Goal: Check status: Check status

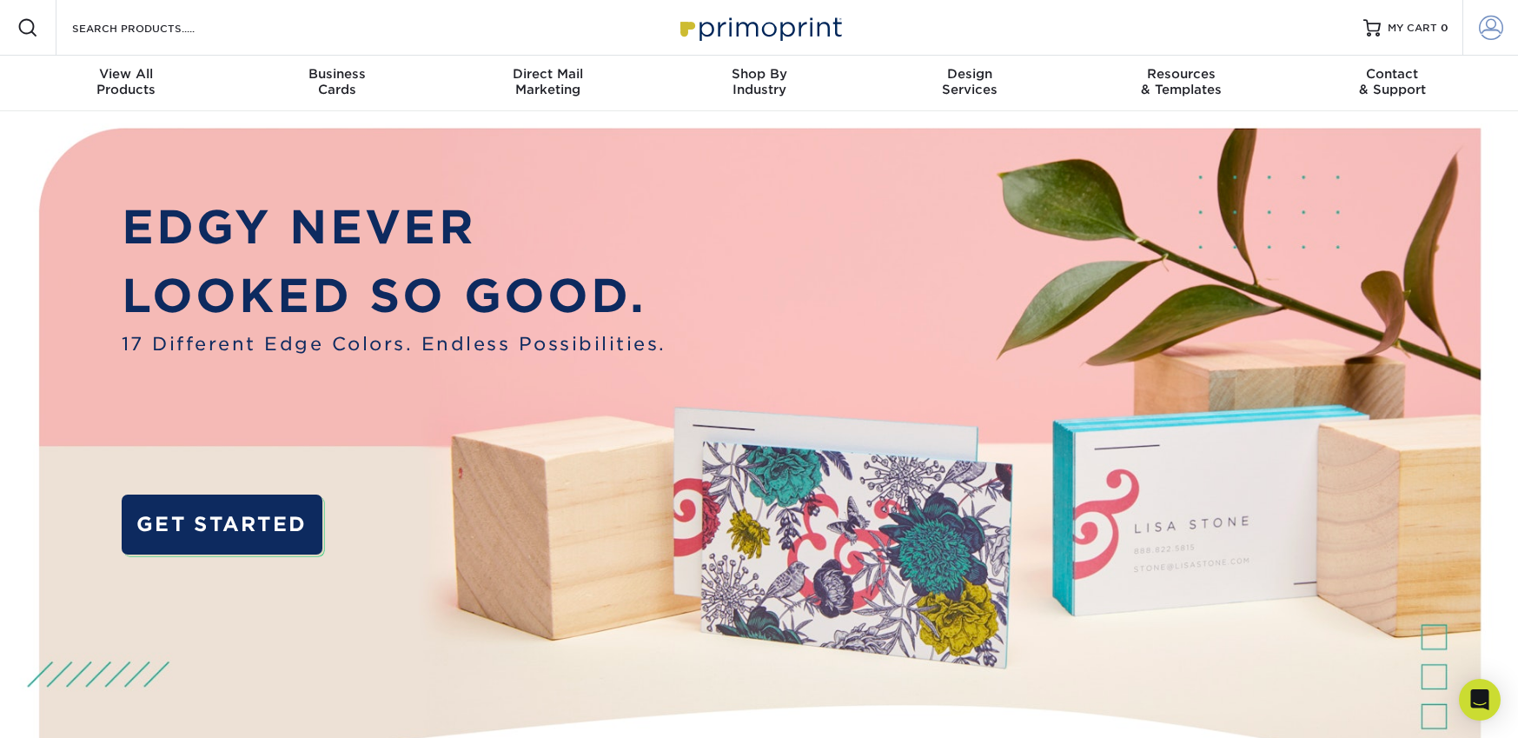
click at [1495, 36] on span at bounding box center [1491, 28] width 24 height 24
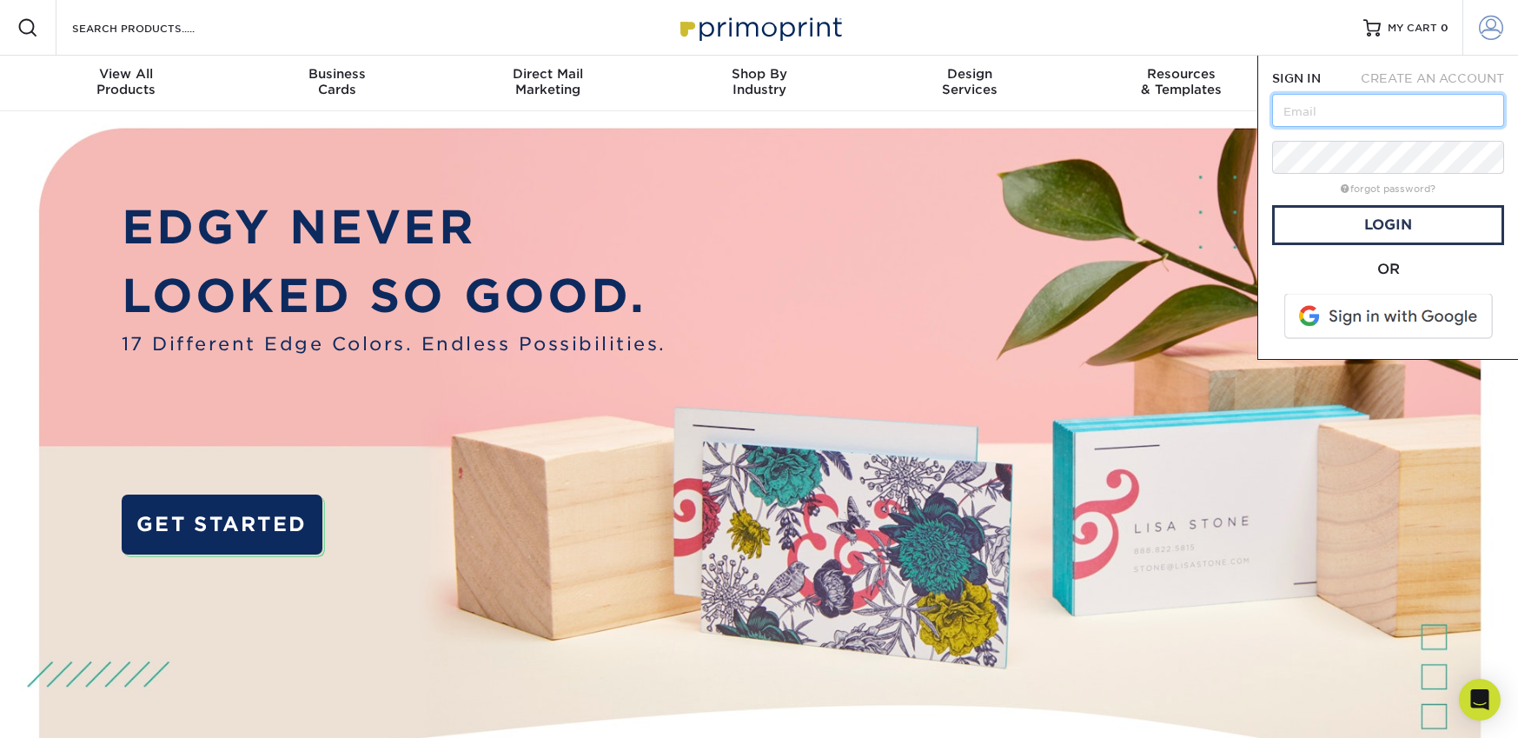
type input "[PERSON_NAME][EMAIL_ADDRESS][DOMAIN_NAME]"
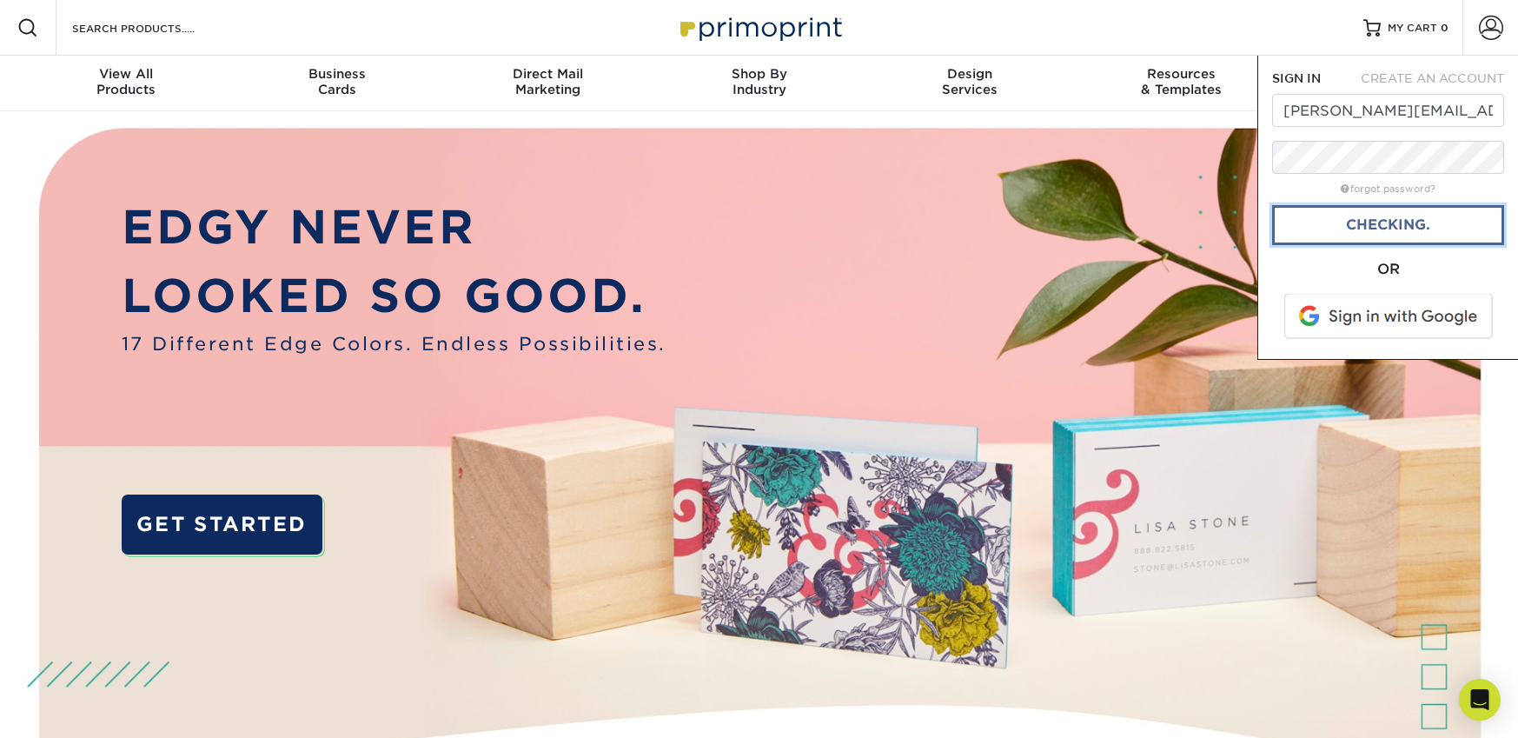
click at [1383, 233] on link "Checking." at bounding box center [1388, 225] width 232 height 40
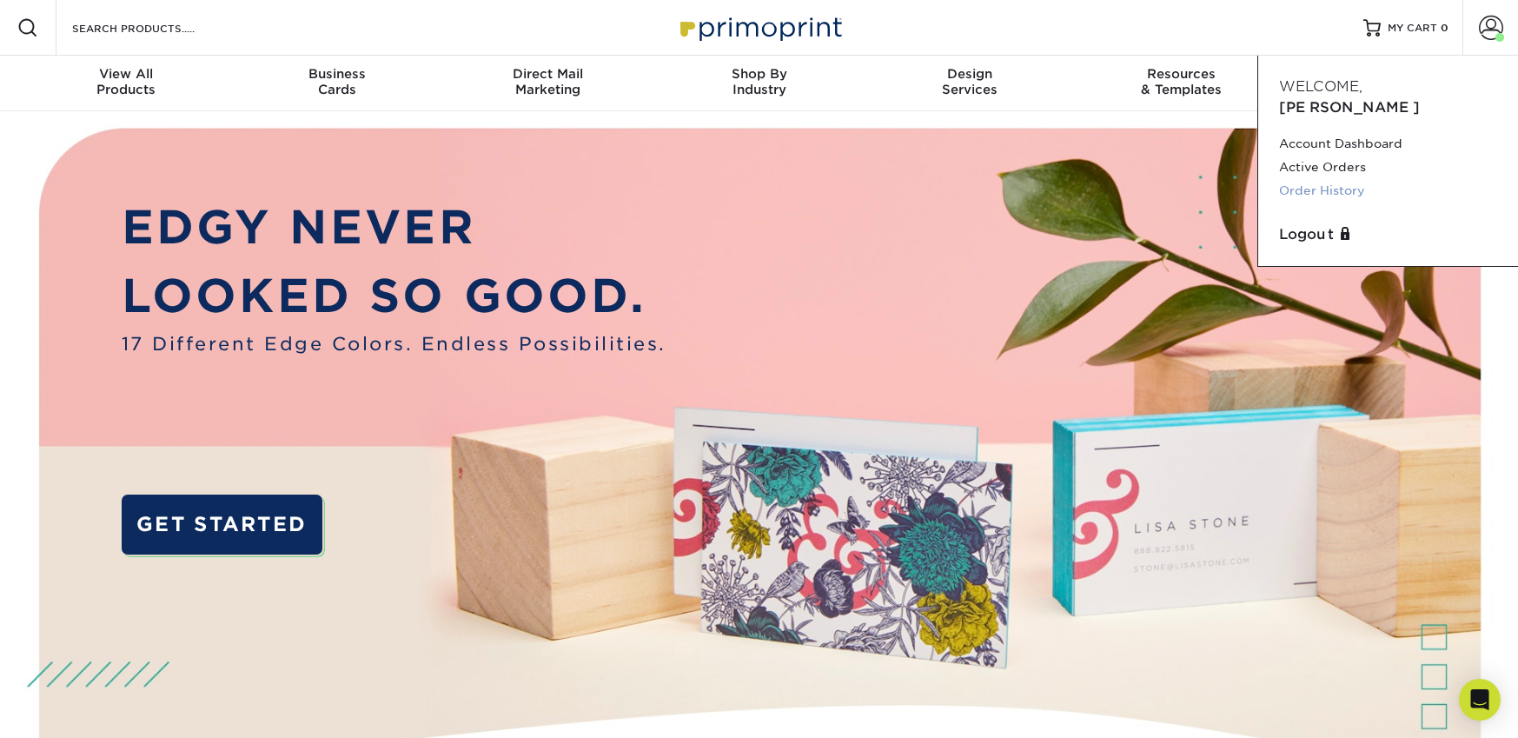
click at [1338, 179] on link "Order History" at bounding box center [1388, 190] width 218 height 23
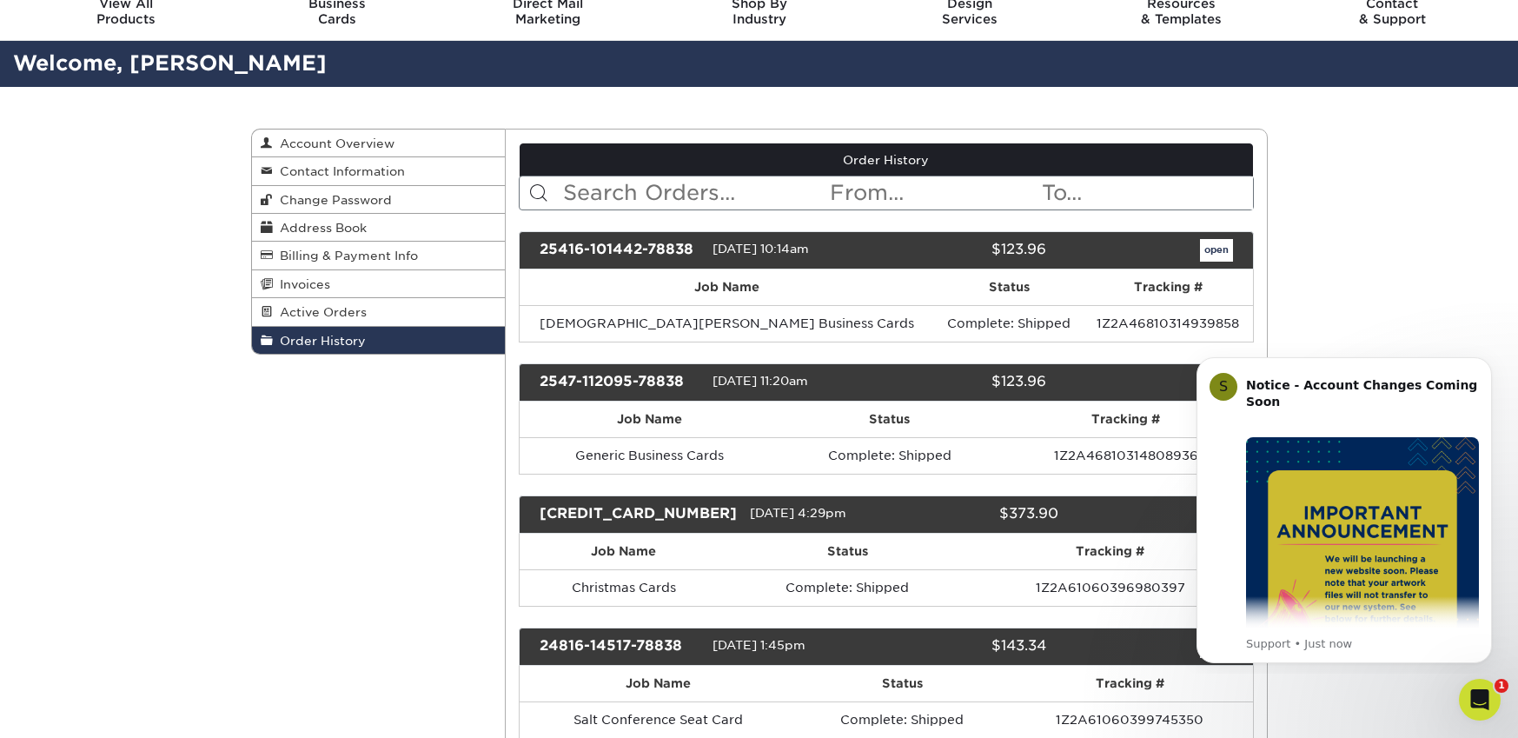
scroll to position [71, 0]
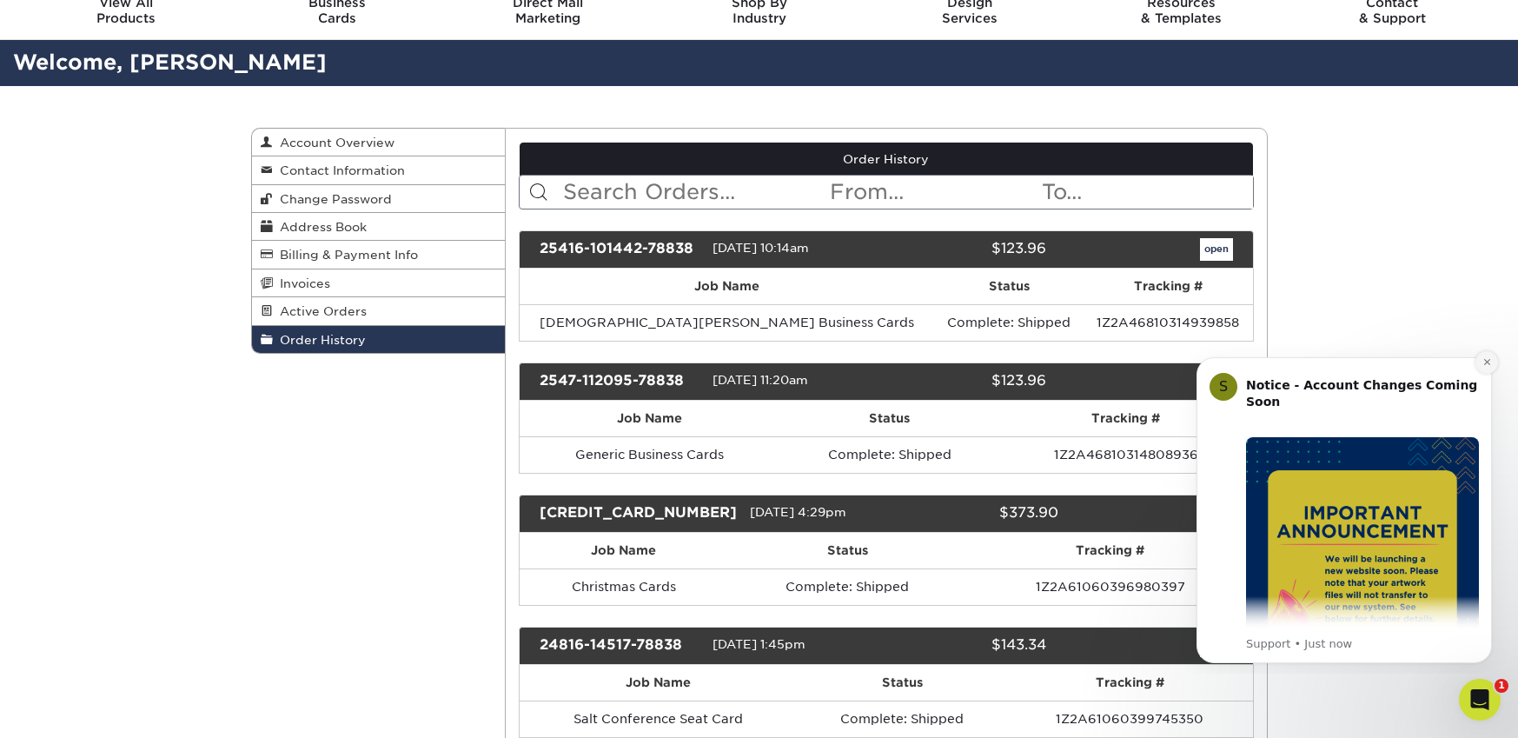
click at [1485, 364] on icon "Dismiss notification" at bounding box center [1488, 362] width 10 height 10
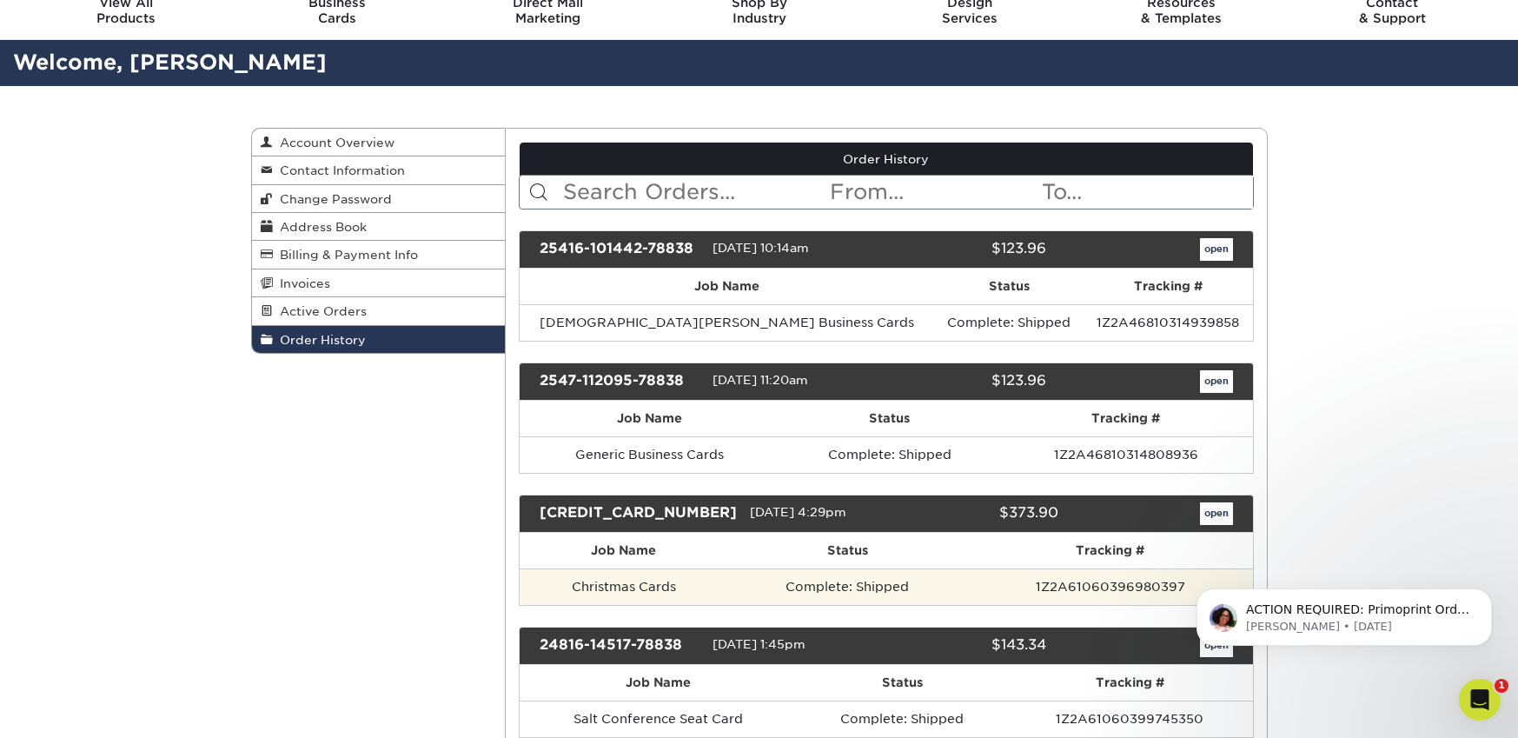
click at [709, 576] on td "Christmas Cards" at bounding box center [624, 586] width 208 height 36
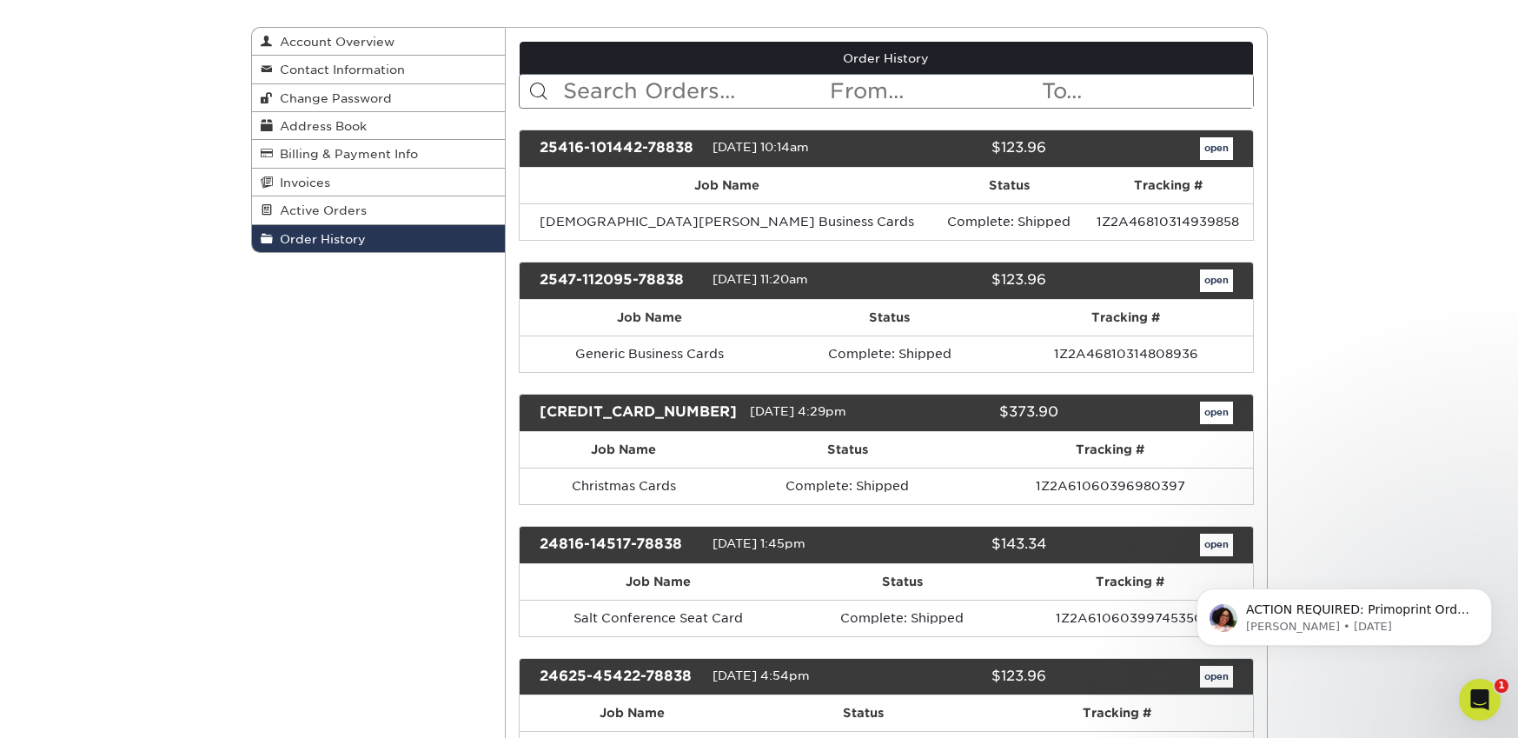
scroll to position [178, 0]
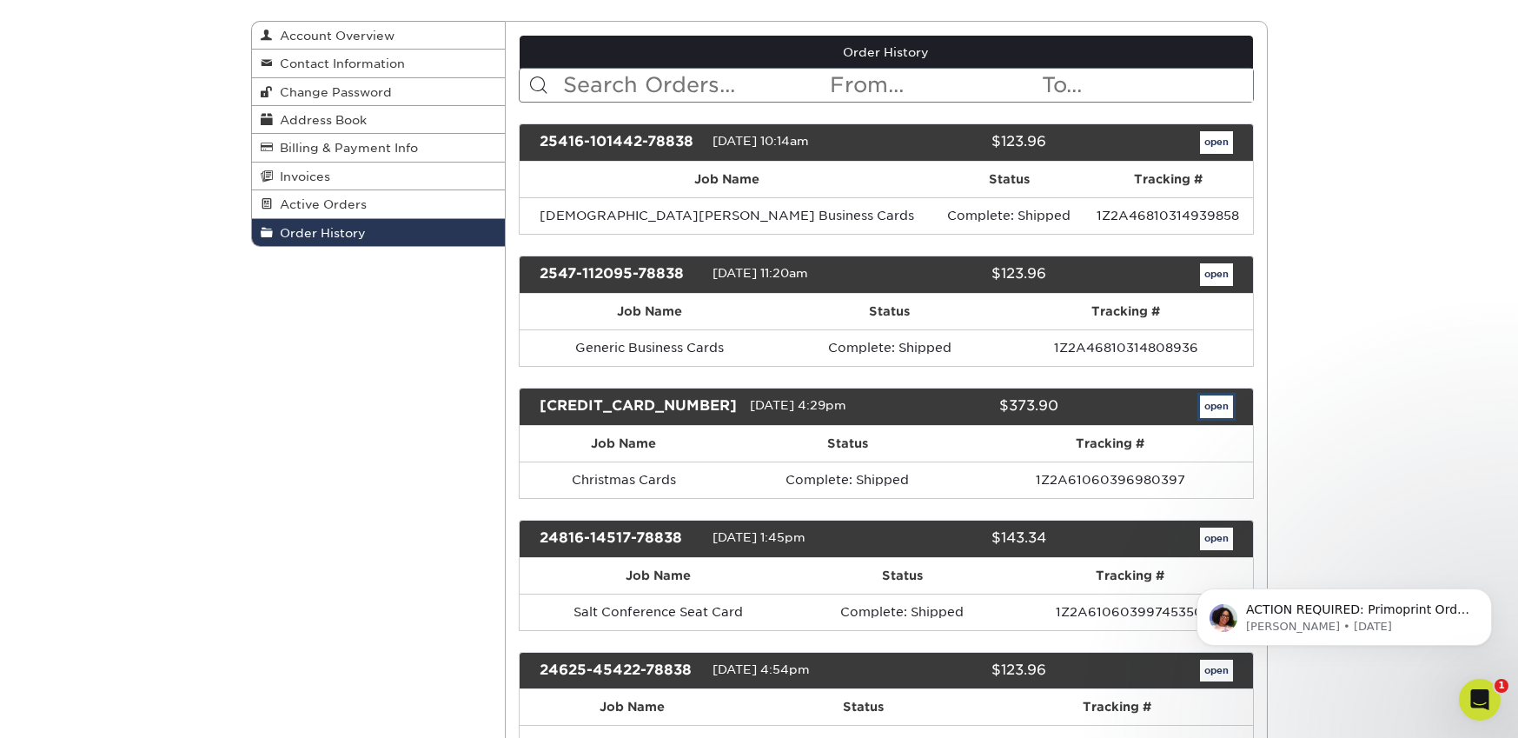
click at [1220, 402] on link "open" at bounding box center [1216, 406] width 33 height 23
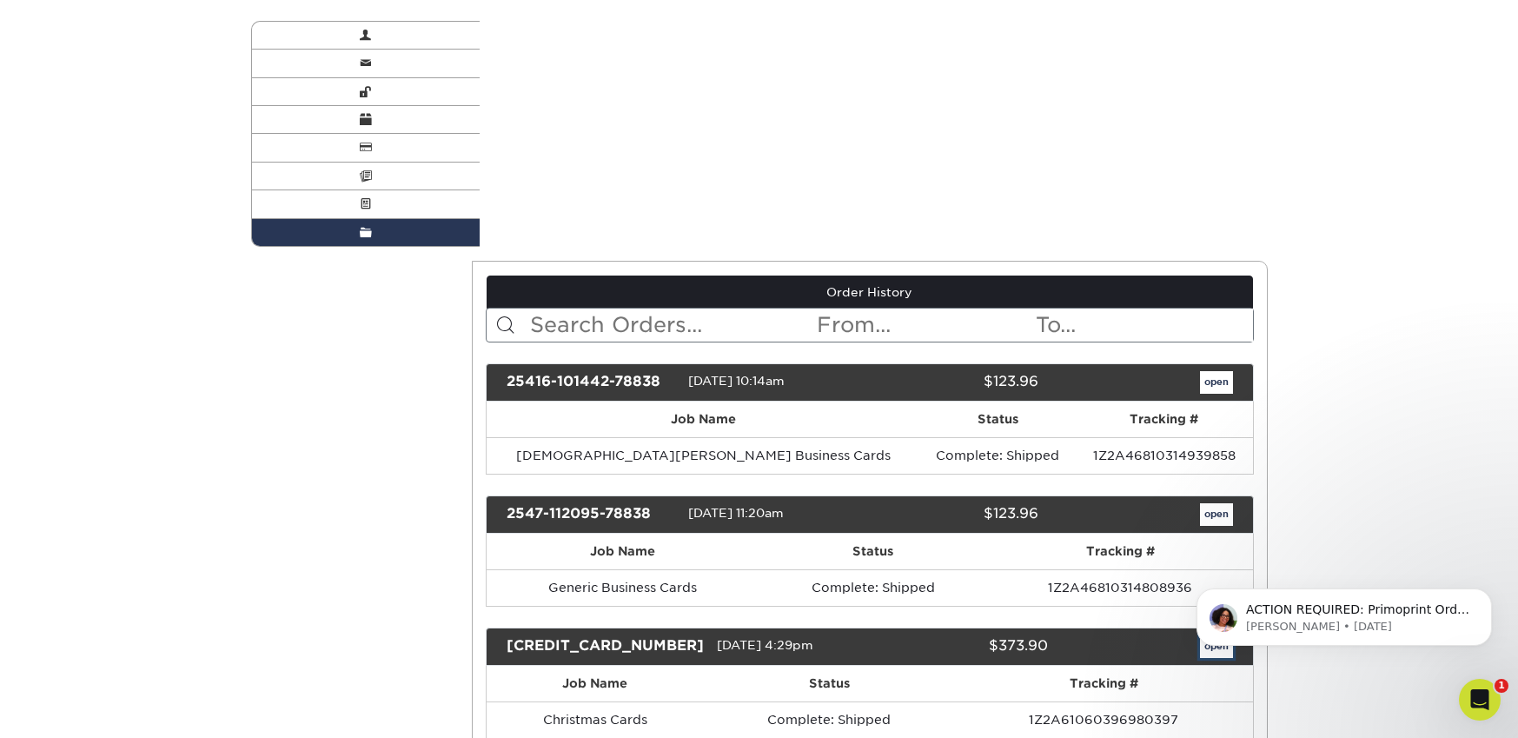
scroll to position [0, 0]
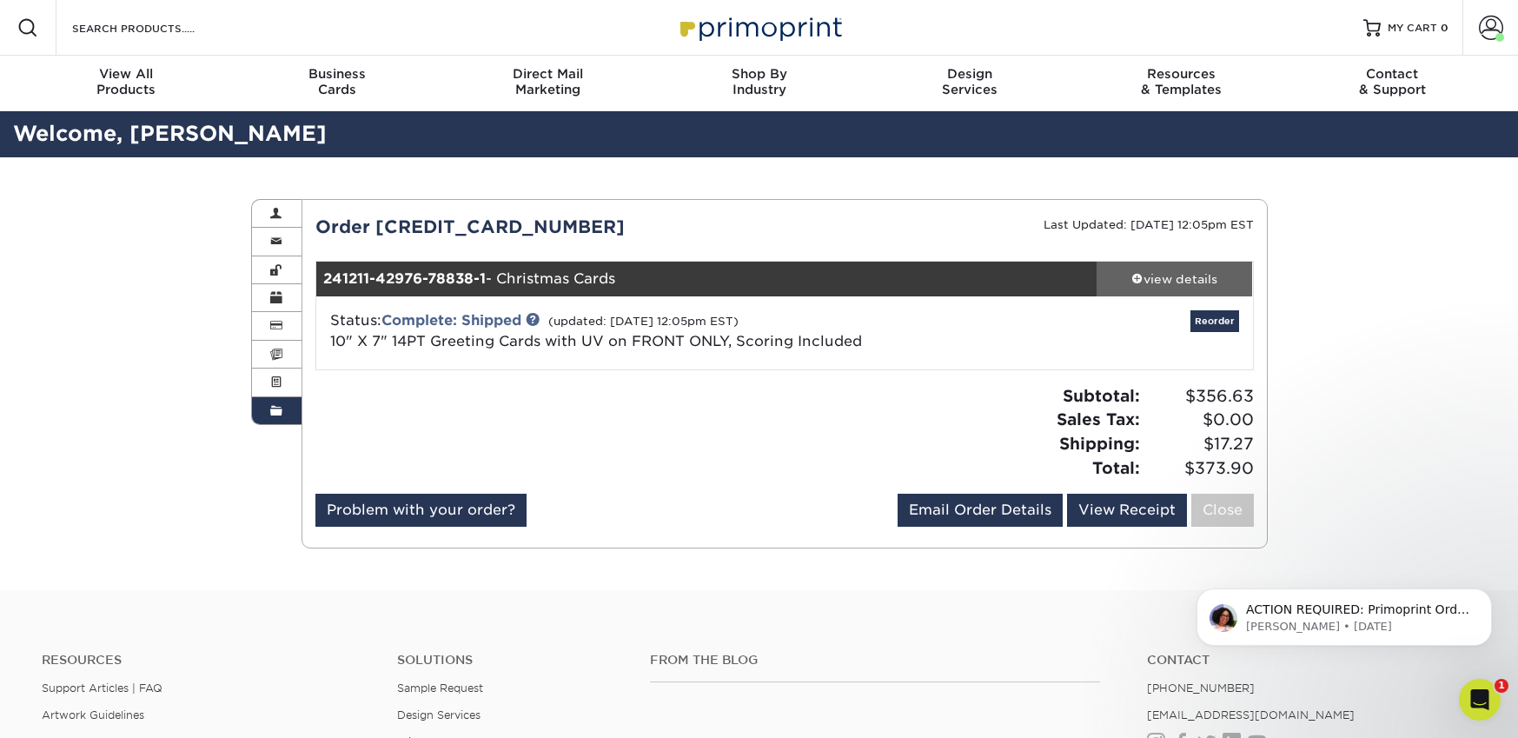
click at [1166, 272] on div "view details" at bounding box center [1175, 278] width 156 height 17
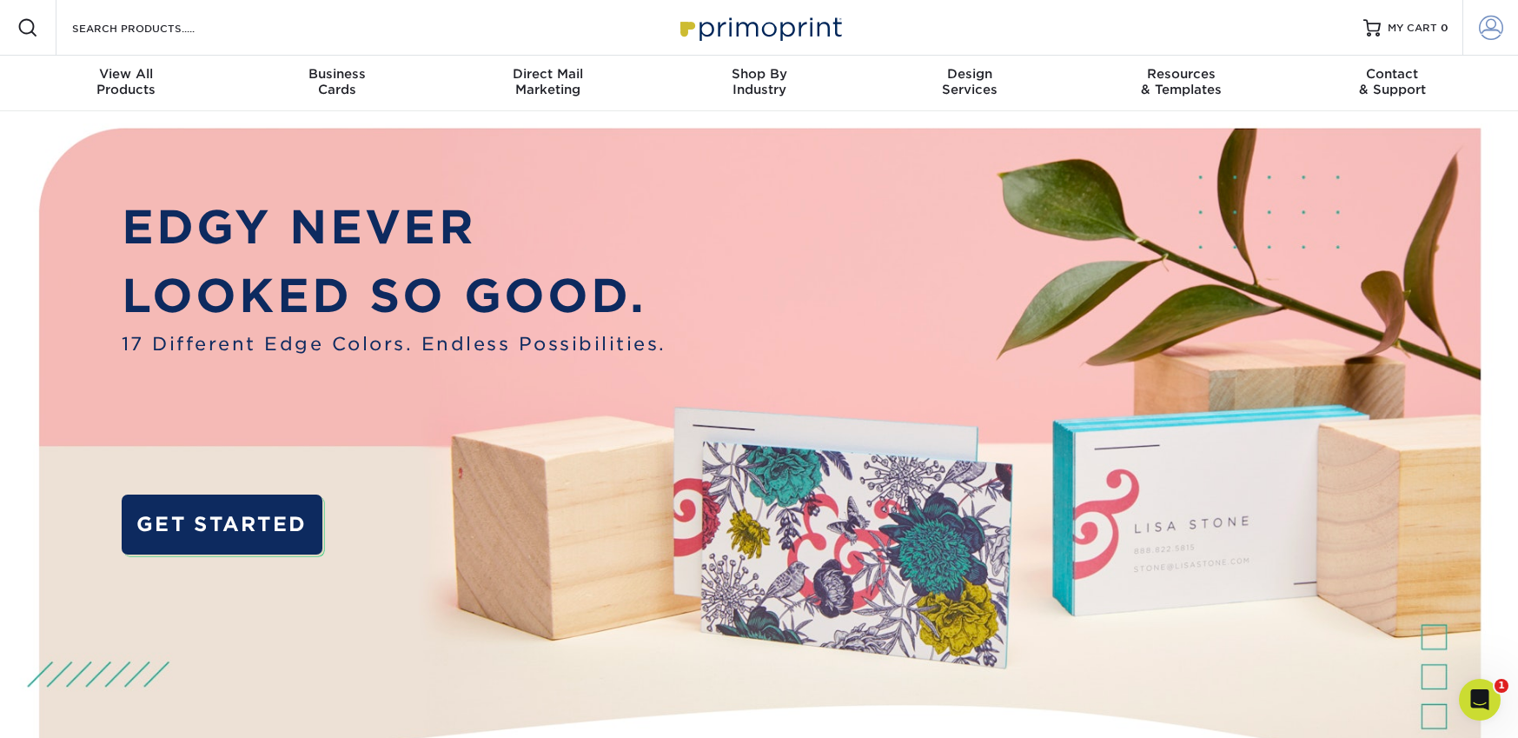
click at [1500, 24] on span at bounding box center [1491, 28] width 24 height 24
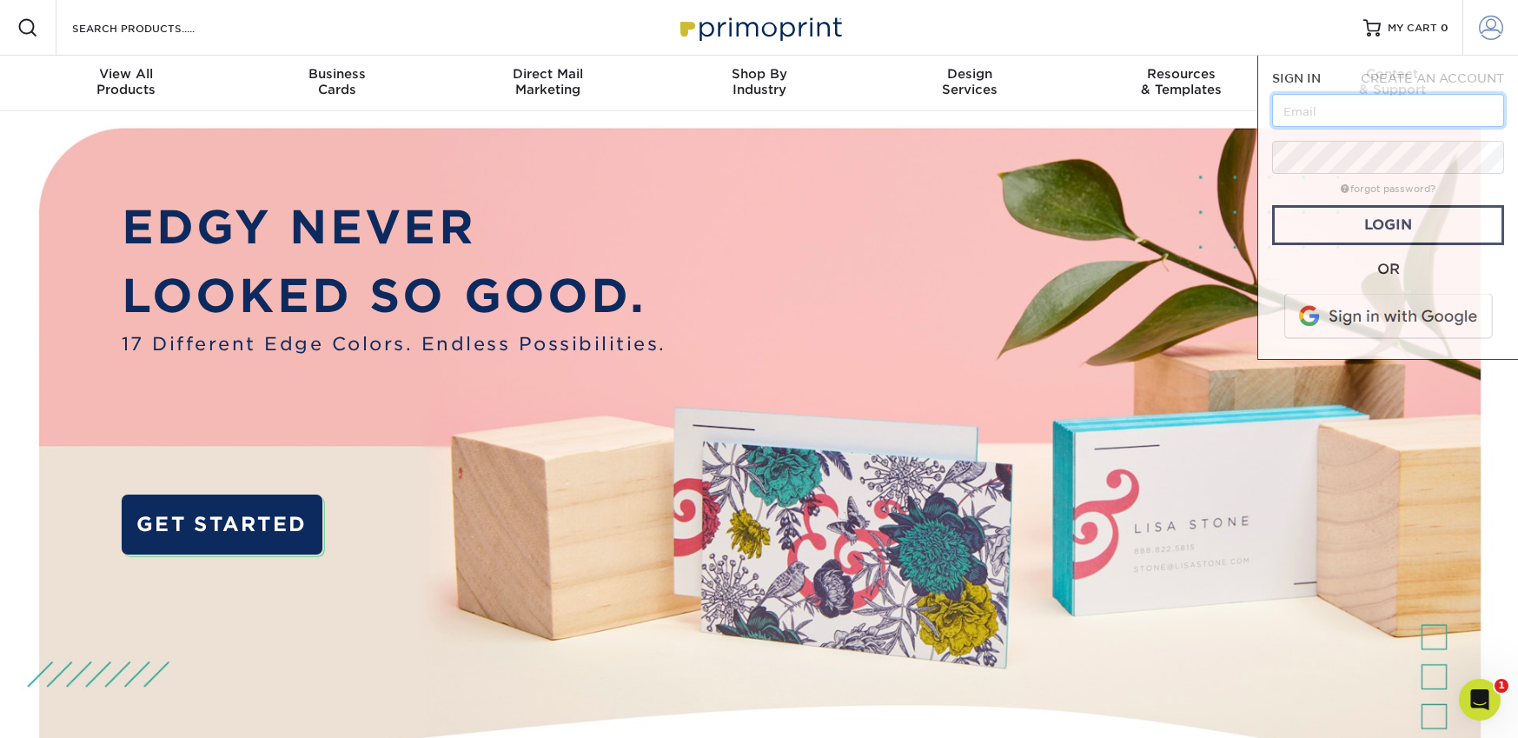
type input "[PERSON_NAME][EMAIL_ADDRESS][DOMAIN_NAME]"
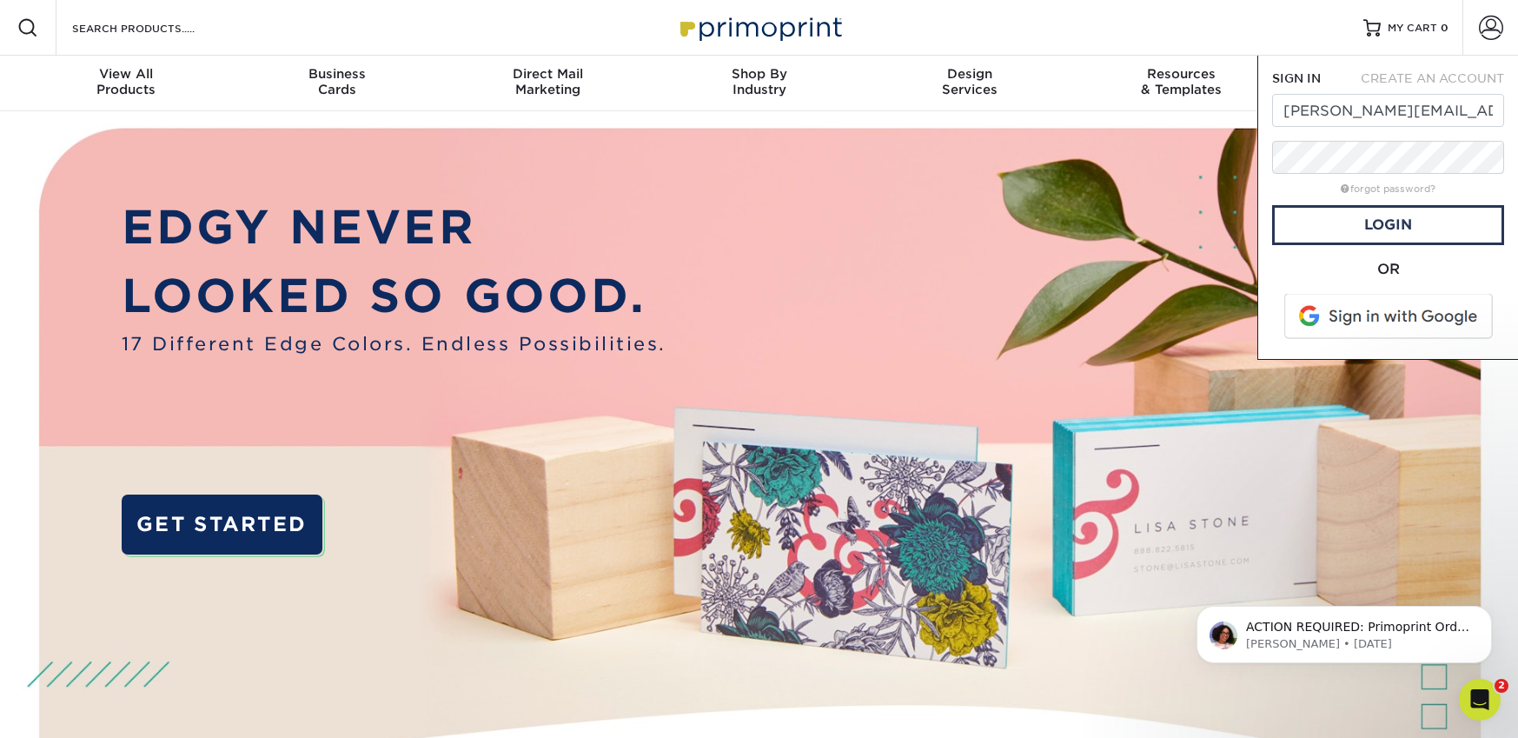
click at [1077, 34] on div "Resources Menu Search Products Account SIGN IN CREATE AN ACCOUNT hannah@dcprolv…" at bounding box center [759, 28] width 1518 height 56
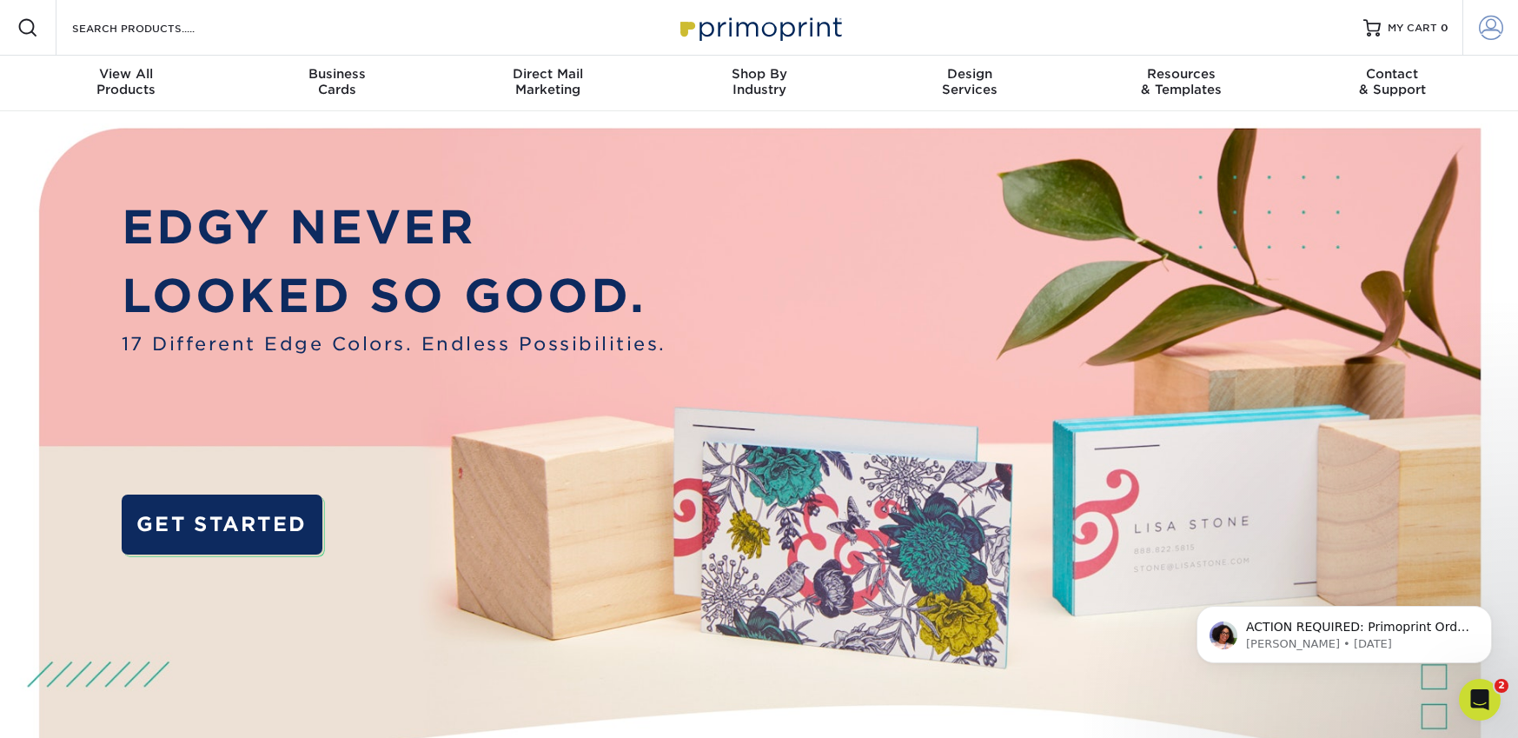
click at [1493, 25] on span at bounding box center [1491, 28] width 24 height 24
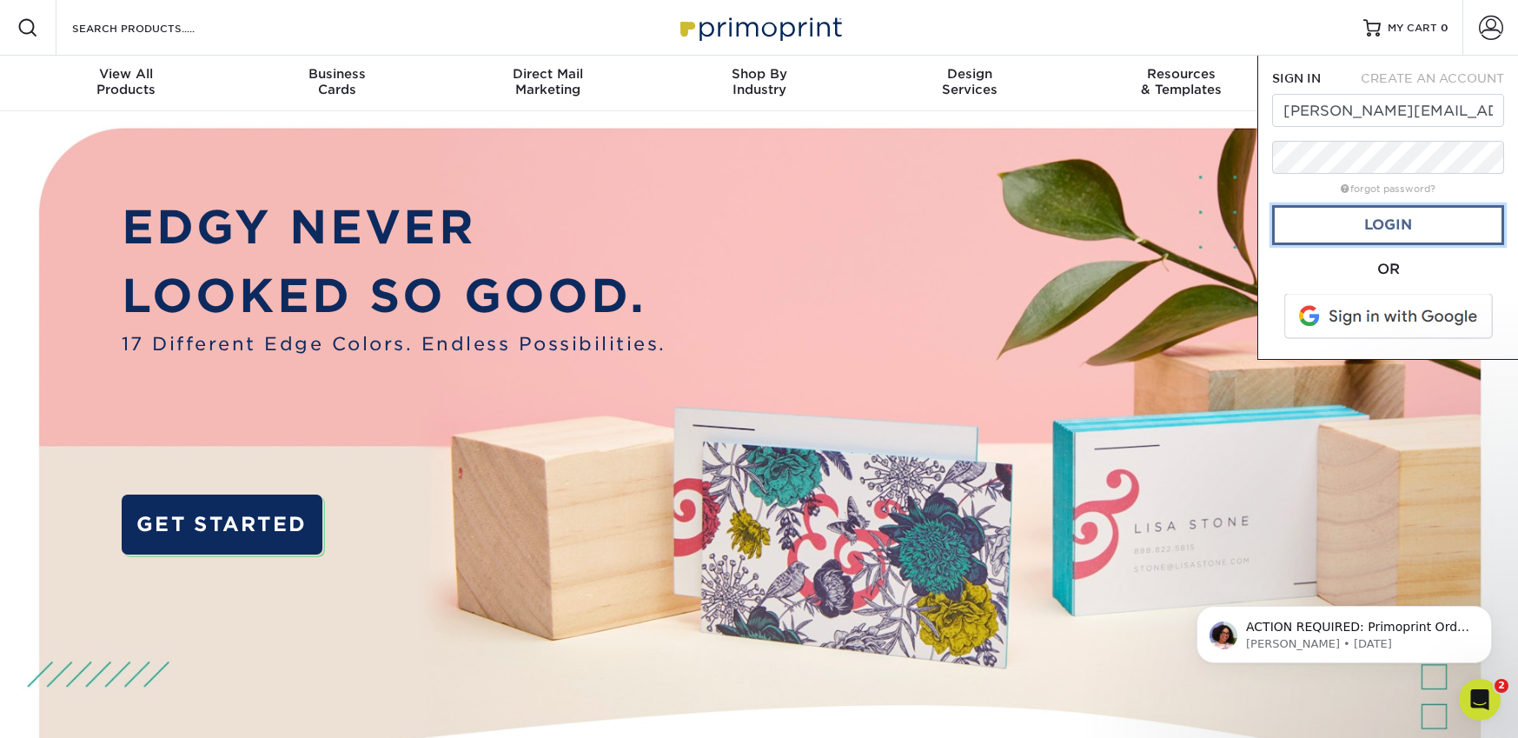
click at [1412, 207] on link "Login" at bounding box center [1388, 225] width 232 height 40
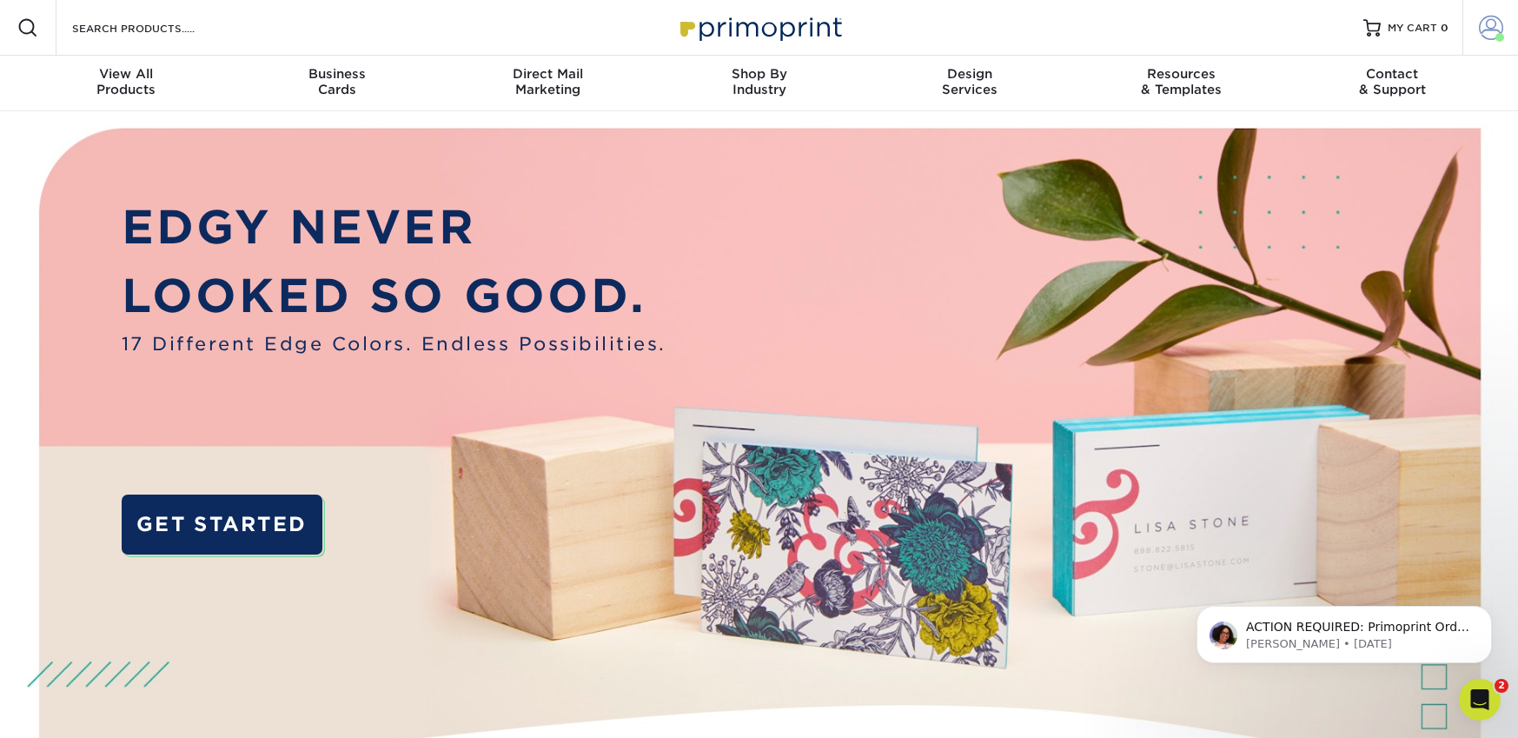
click at [1494, 29] on span at bounding box center [1491, 28] width 24 height 24
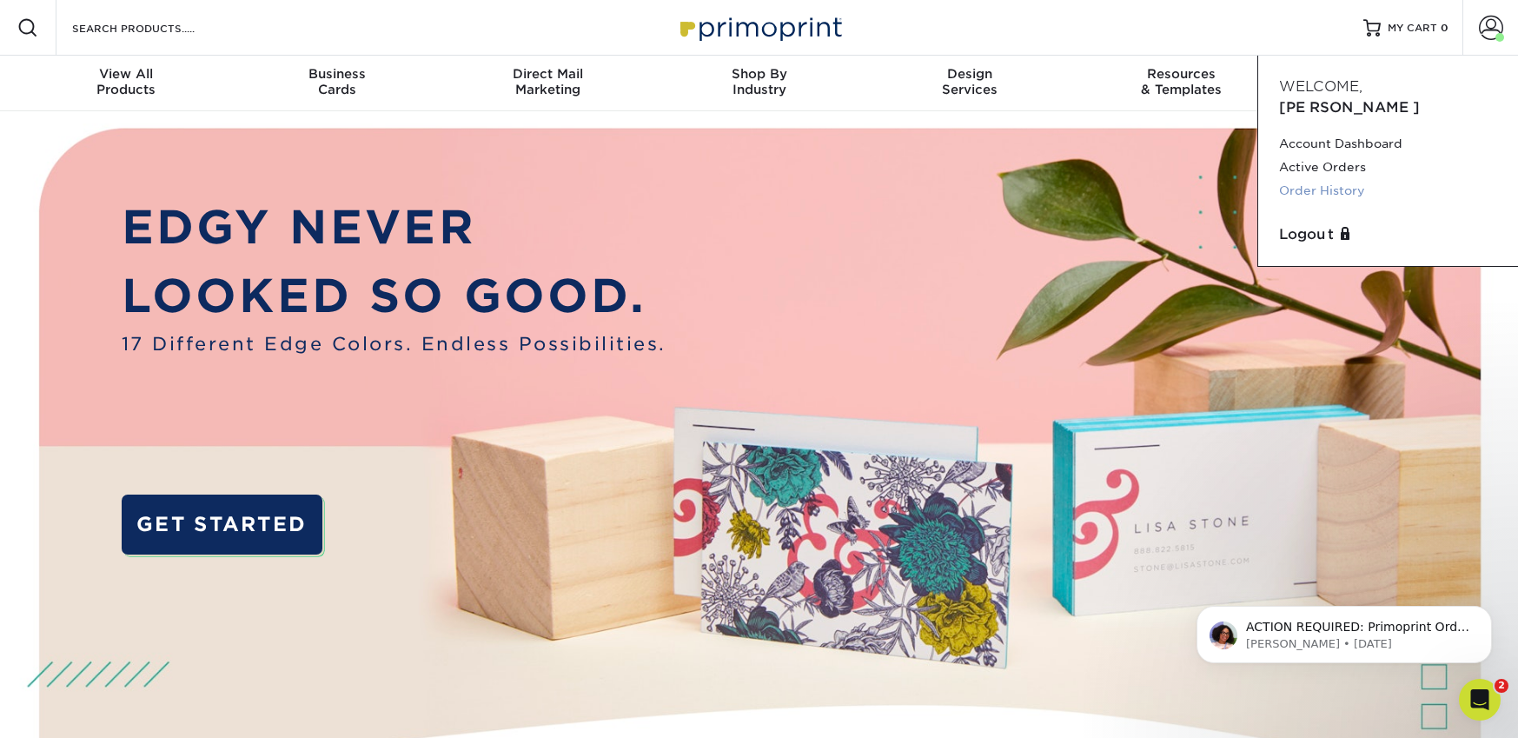
click at [1342, 179] on link "Order History" at bounding box center [1388, 190] width 218 height 23
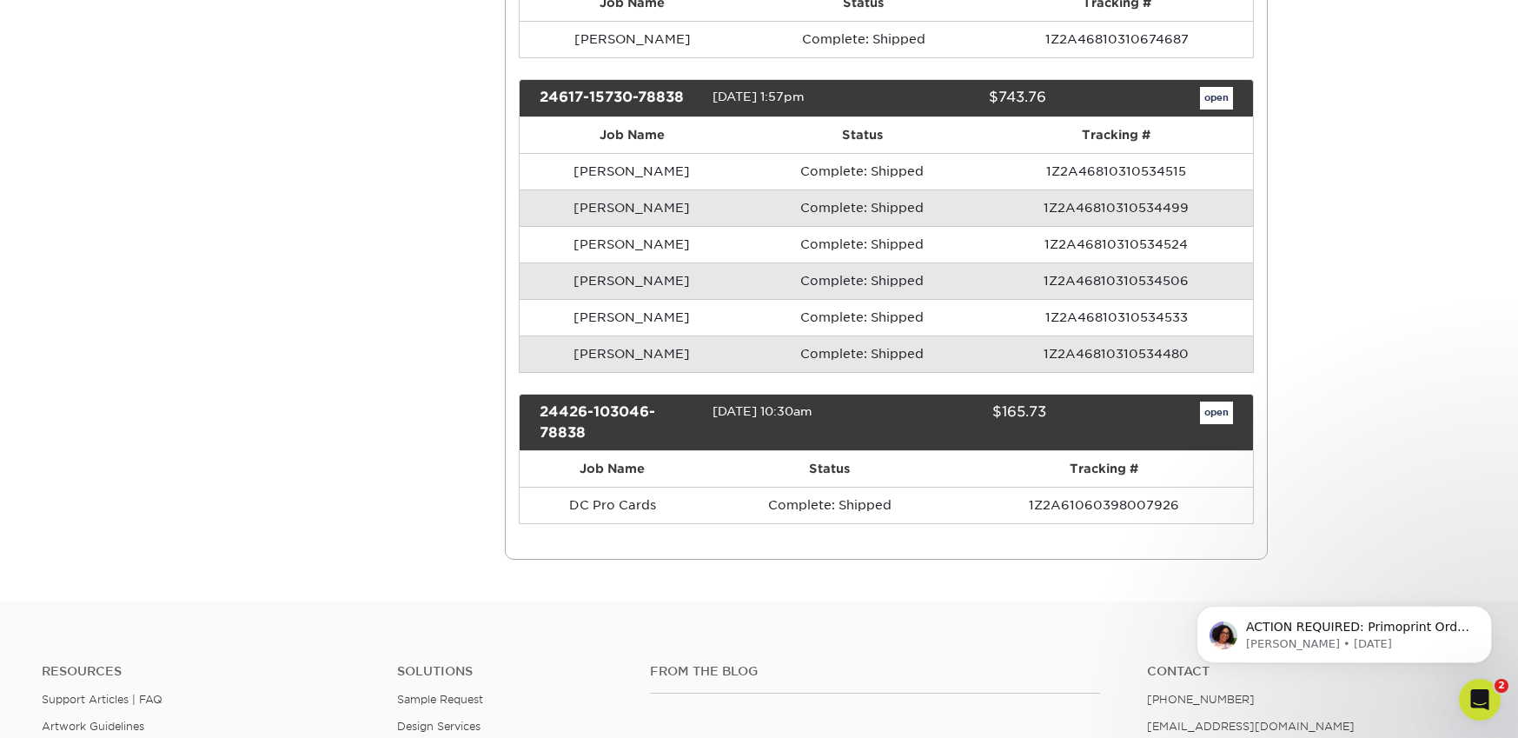
scroll to position [887, 0]
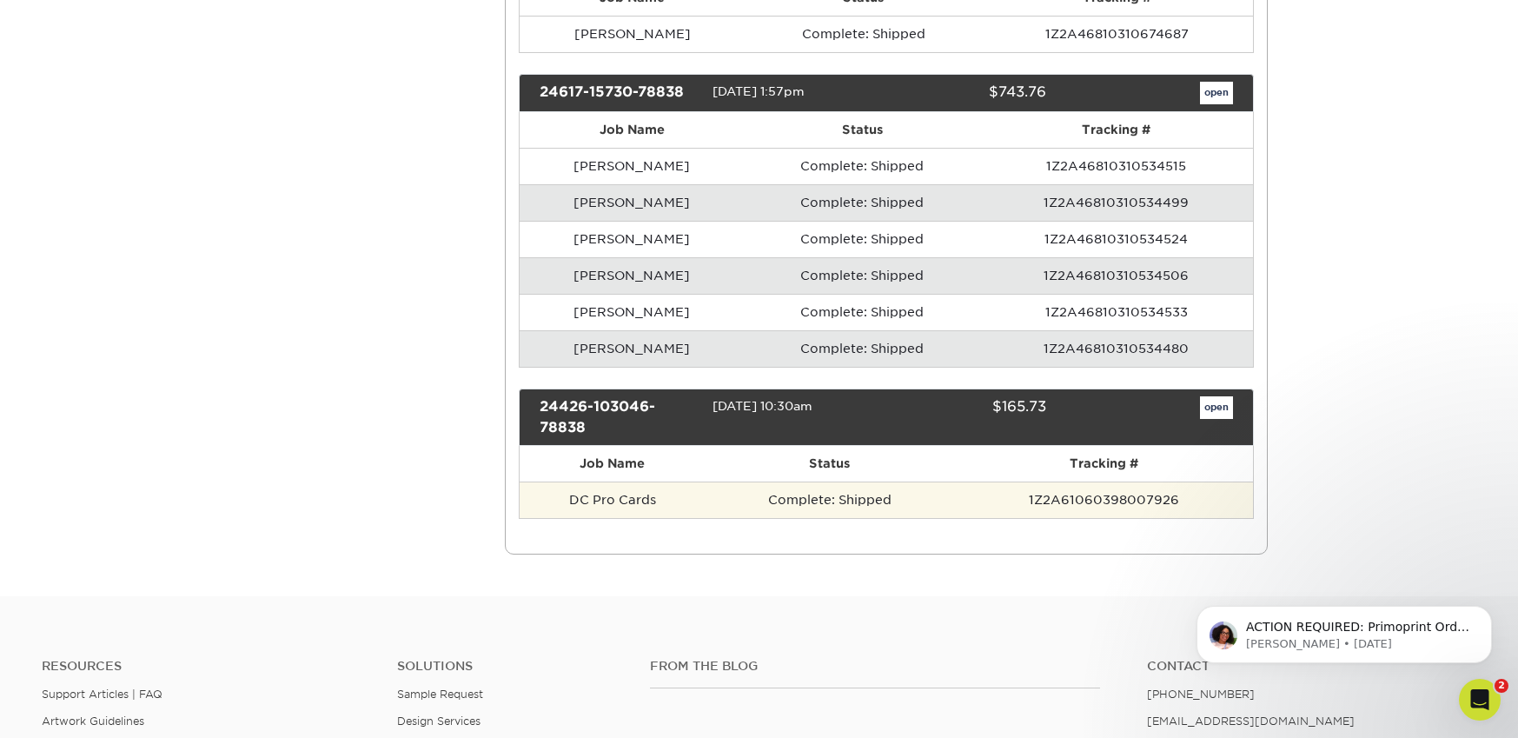
click at [958, 489] on td "1Z2A61060398007926" at bounding box center [1104, 499] width 298 height 36
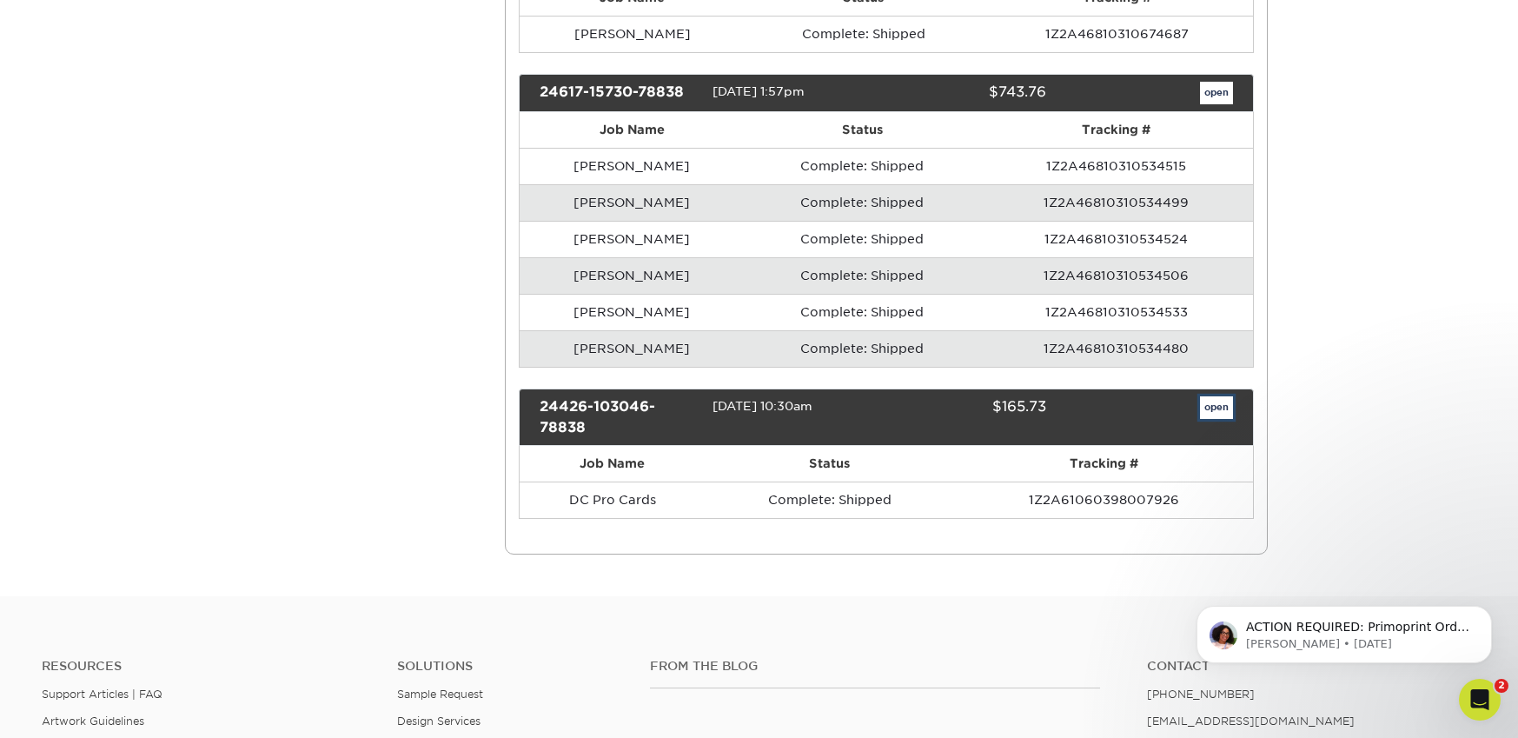
click at [1217, 413] on link "open" at bounding box center [1216, 407] width 33 height 23
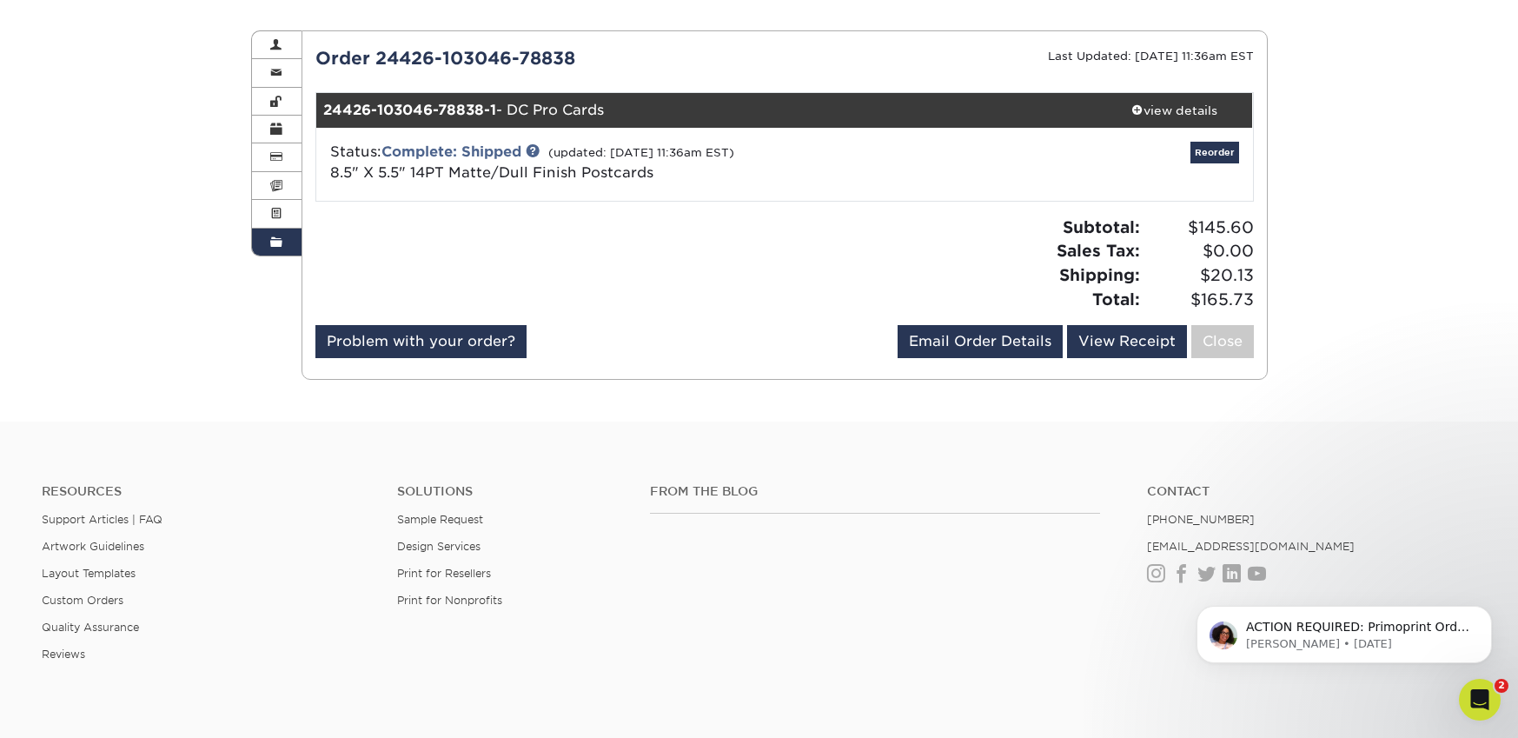
scroll to position [169, 0]
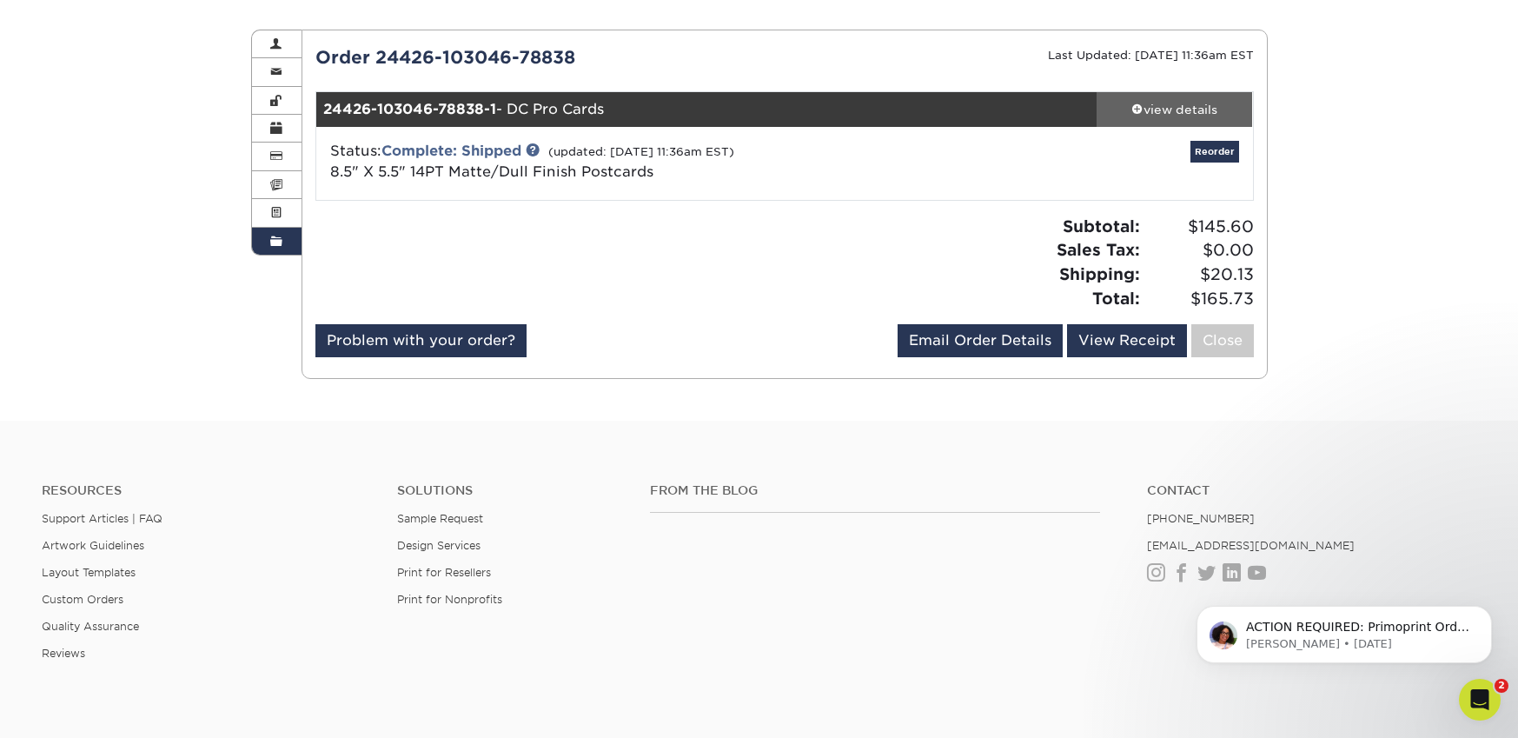
click at [1162, 106] on div "view details" at bounding box center [1175, 109] width 156 height 17
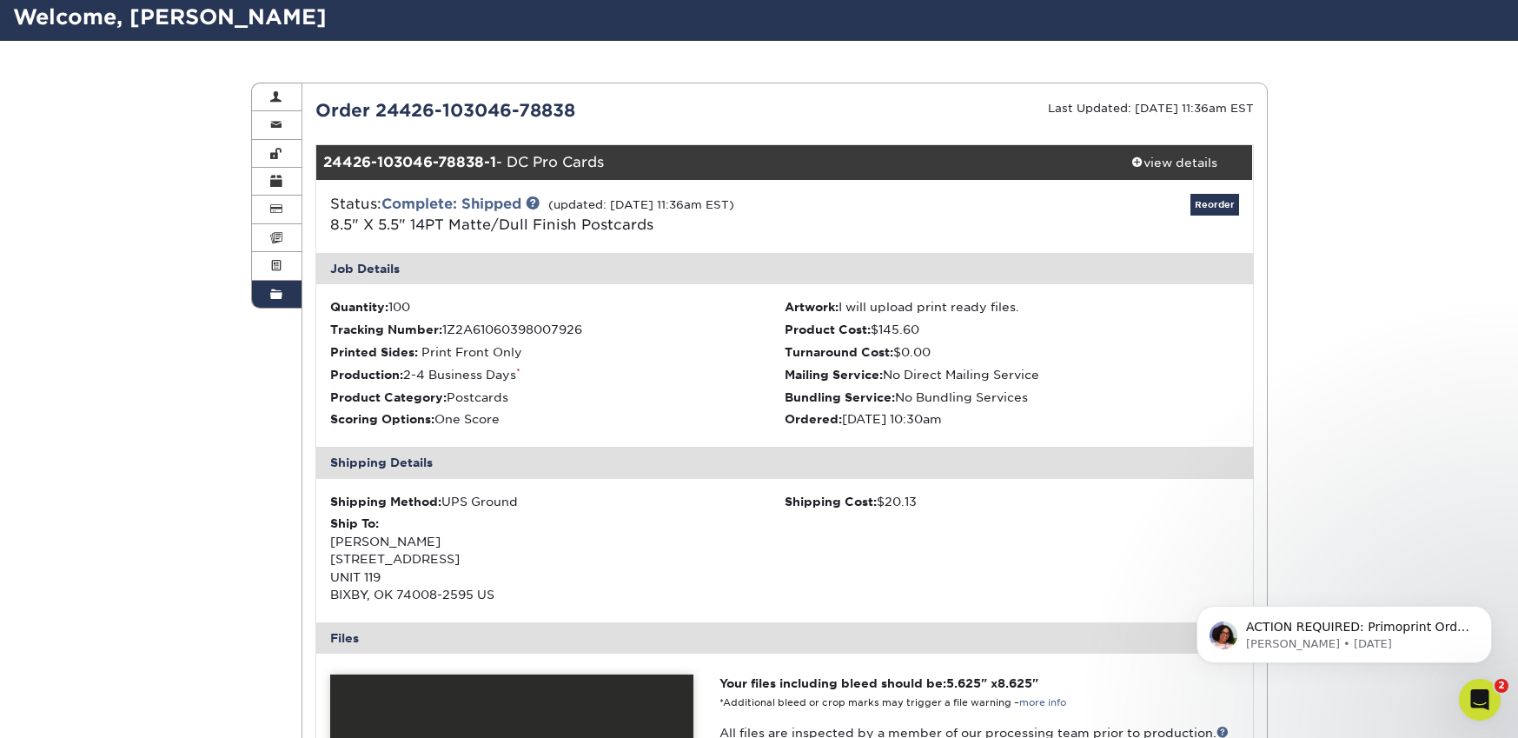
scroll to position [0, 0]
